Goal: Transaction & Acquisition: Purchase product/service

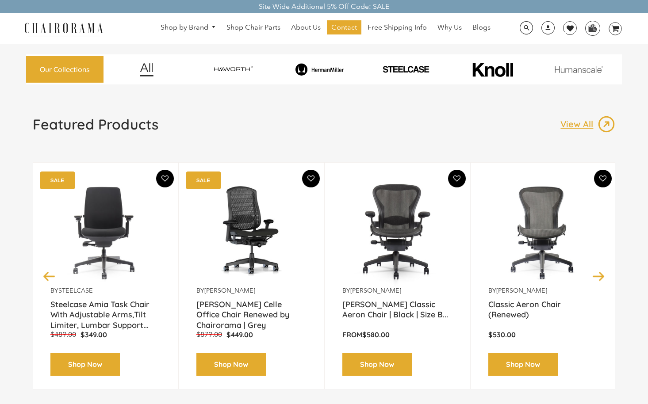
scroll to position [15, 0]
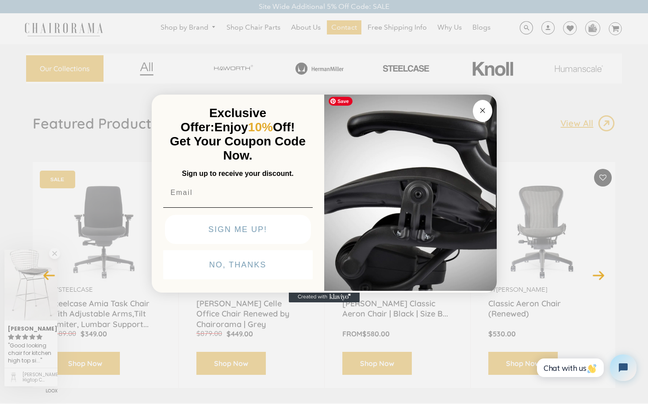
click at [487, 106] on icon "Close dialog" at bounding box center [482, 110] width 11 height 11
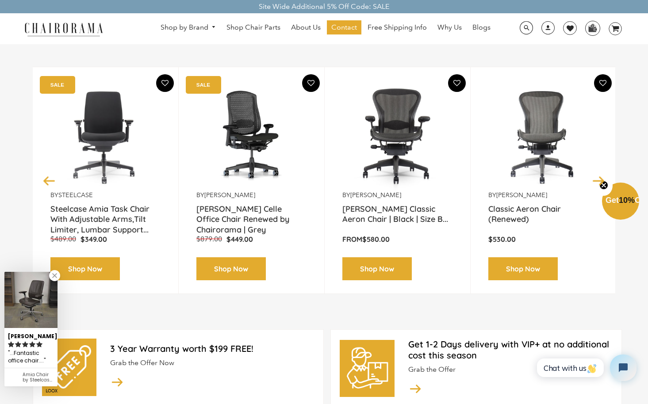
scroll to position [109, 0]
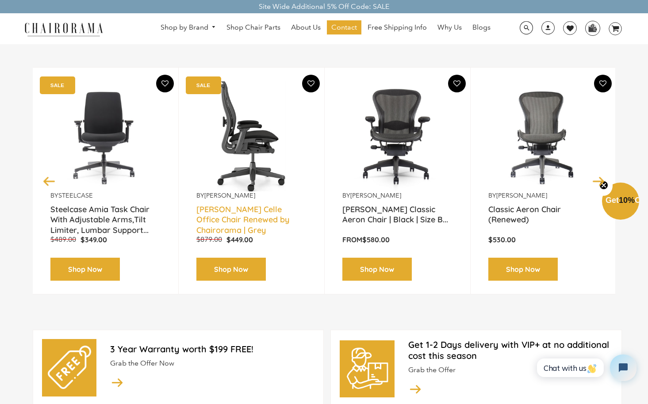
click at [239, 207] on link "[PERSON_NAME] Celle Office Chair Renewed by Chairorama | Grey" at bounding box center [251, 215] width 110 height 22
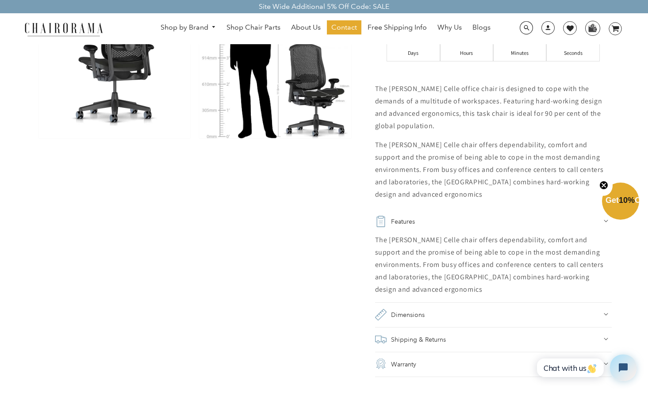
scroll to position [476, 0]
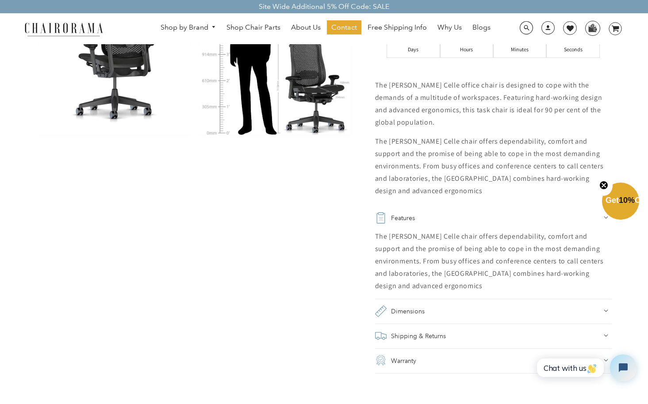
click at [463, 304] on summary "Dimensions" at bounding box center [493, 311] width 237 height 25
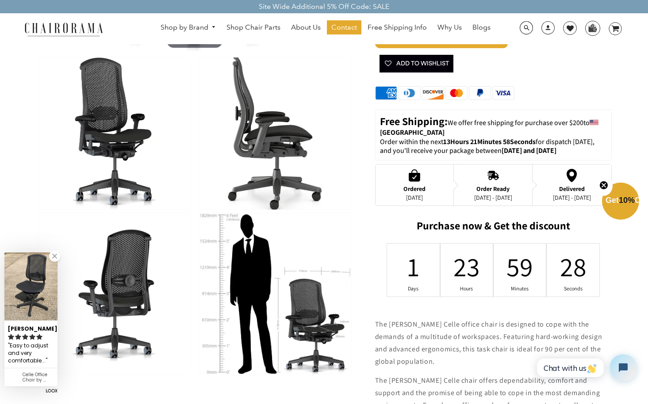
scroll to position [0, 0]
